Goal: Register for event/course

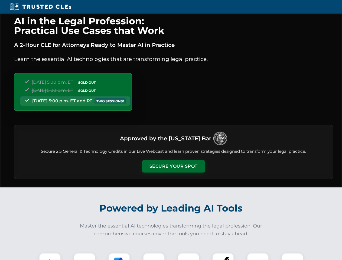
click at [173, 166] on button "Secure Your Spot" at bounding box center [173, 166] width 63 height 12
click at [50, 257] on img at bounding box center [50, 264] width 16 height 16
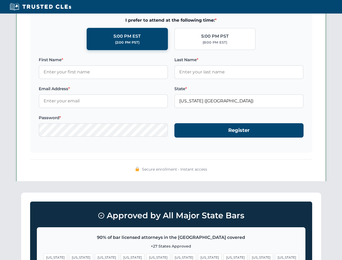
click at [198, 257] on span "[US_STATE]" at bounding box center [210, 258] width 24 height 8
click at [250, 257] on span "[US_STATE]" at bounding box center [262, 258] width 24 height 8
